Goal: Transaction & Acquisition: Purchase product/service

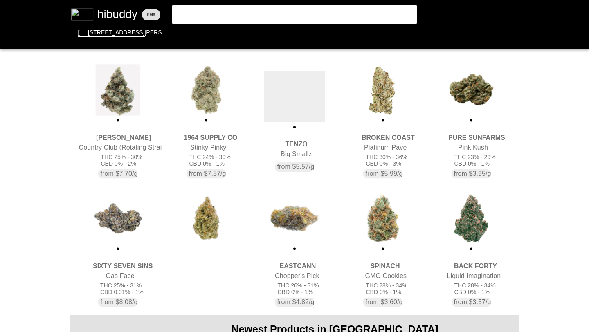
click at [115, 127] on flt-glass-pane at bounding box center [294, 166] width 589 height 332
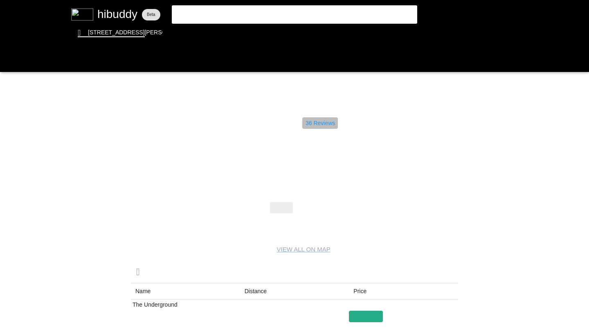
click at [326, 123] on flt-glass-pane at bounding box center [294, 166] width 589 height 332
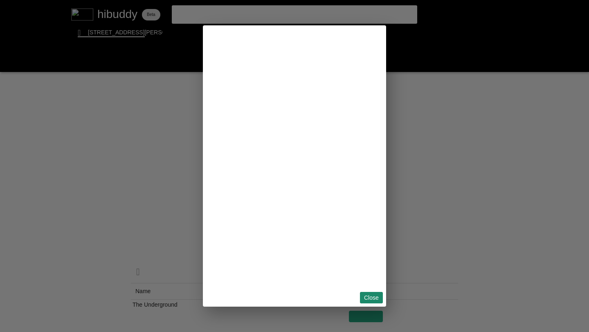
click at [373, 295] on flt-glass-pane at bounding box center [294, 166] width 589 height 332
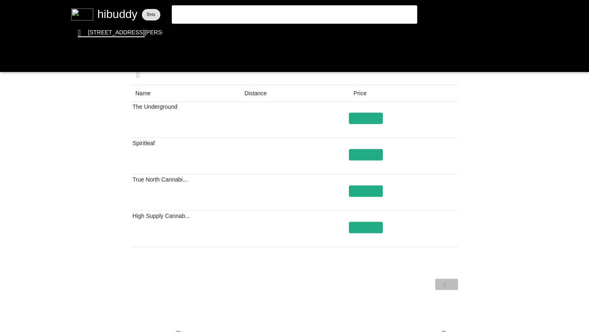
click at [447, 281] on flt-glass-pane at bounding box center [294, 166] width 589 height 332
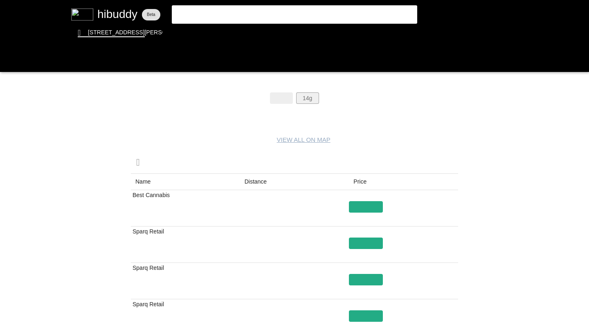
click at [313, 96] on flt-glass-pane at bounding box center [294, 166] width 589 height 332
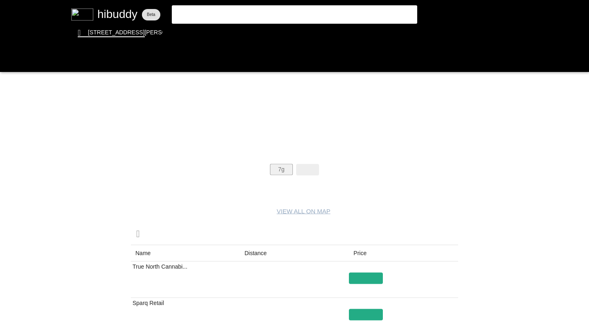
click at [276, 166] on flt-glass-pane at bounding box center [294, 166] width 589 height 332
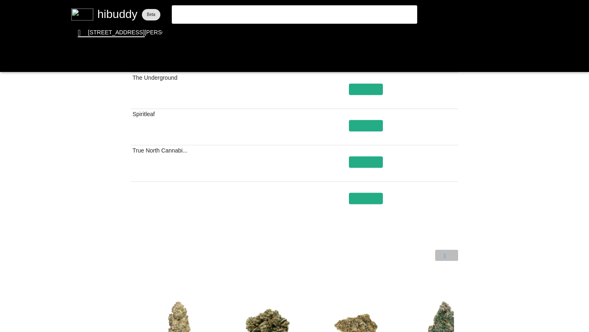
click at [444, 254] on flt-glass-pane at bounding box center [294, 166] width 589 height 332
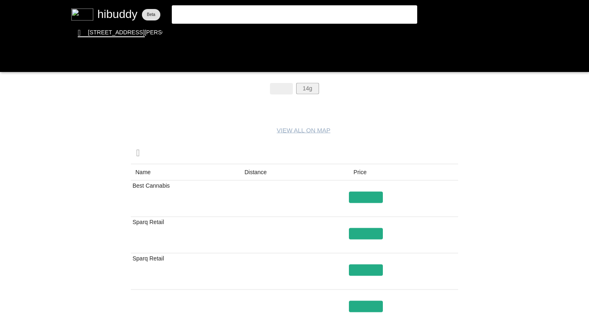
click at [307, 89] on flt-glass-pane at bounding box center [294, 166] width 589 height 332
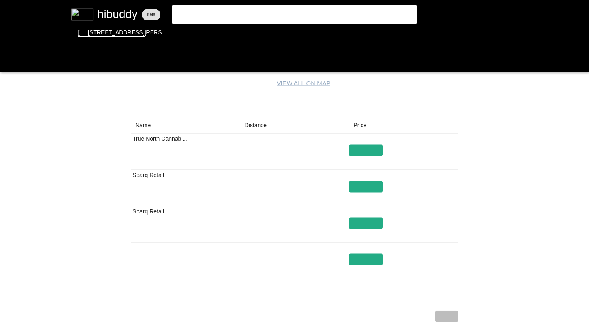
click at [455, 315] on flt-glass-pane at bounding box center [294, 166] width 589 height 332
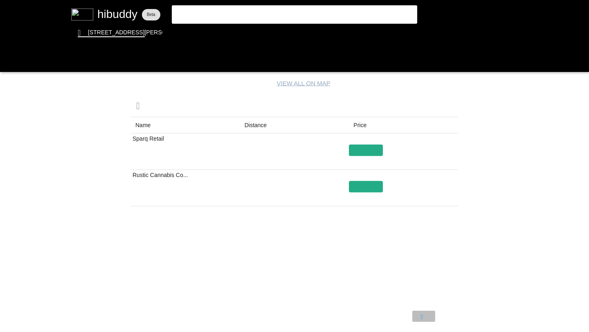
click at [417, 314] on flt-glass-pane at bounding box center [294, 166] width 589 height 332
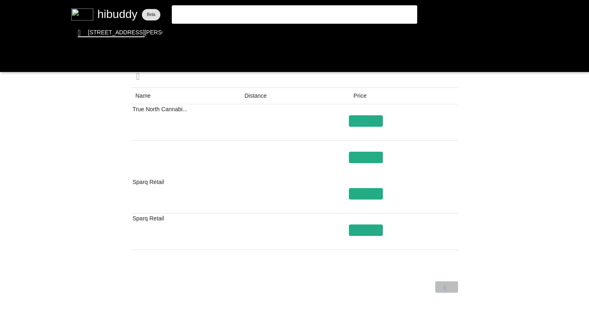
click at [443, 289] on flt-glass-pane at bounding box center [294, 166] width 589 height 332
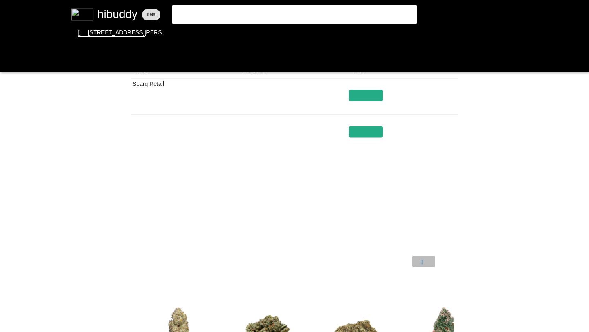
click at [418, 263] on flt-glass-pane at bounding box center [294, 166] width 589 height 332
